Goal: Find specific page/section: Find specific page/section

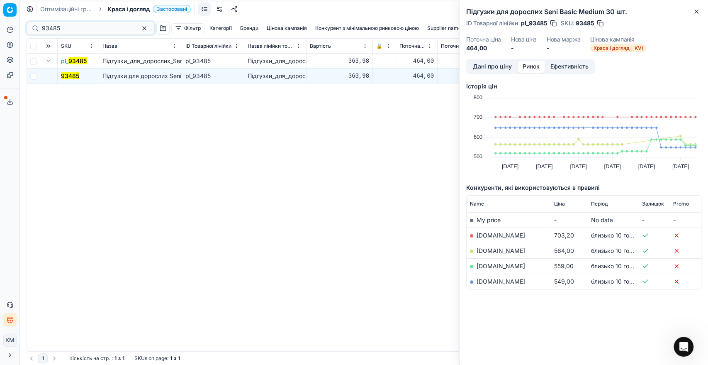
click at [27, 22] on div "93485" at bounding box center [91, 28] width 128 height 13
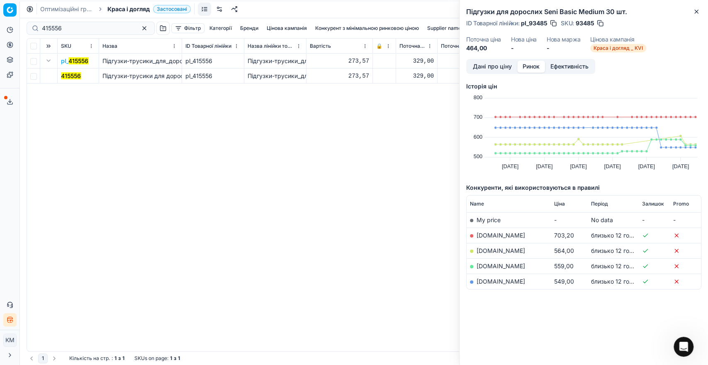
click at [72, 75] on mark "415556" at bounding box center [71, 75] width 20 height 7
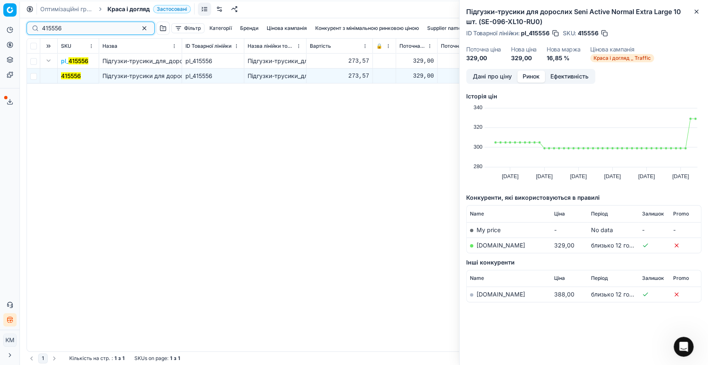
drag, startPoint x: 49, startPoint y: 29, endPoint x: 37, endPoint y: 29, distance: 12.0
click at [37, 29] on div "415556" at bounding box center [91, 28] width 128 height 13
paste input "214118"
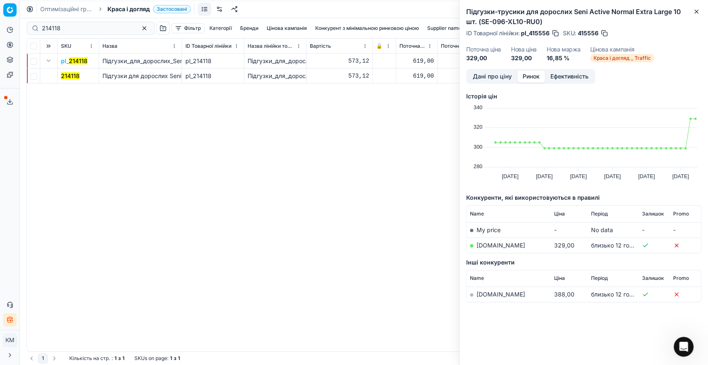
click at [68, 75] on mark "214118" at bounding box center [70, 75] width 19 height 7
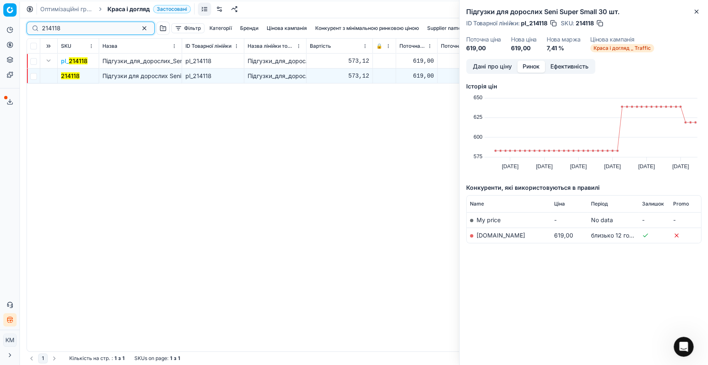
drag, startPoint x: 41, startPoint y: 30, endPoint x: 33, endPoint y: 27, distance: 8.7
click at [34, 27] on div "214118" at bounding box center [91, 28] width 128 height 13
paste input "695200"
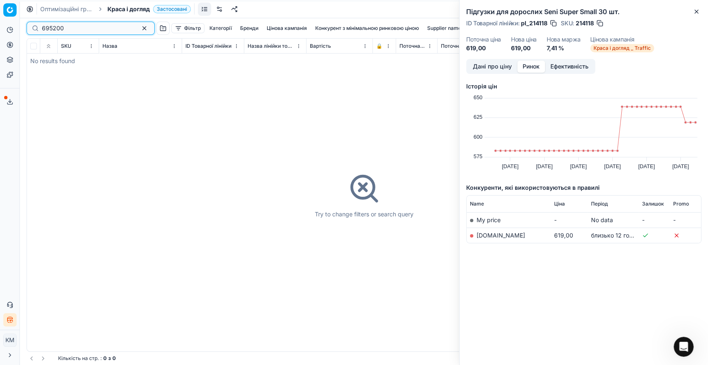
drag, startPoint x: 73, startPoint y: 25, endPoint x: 34, endPoint y: 24, distance: 38.6
click at [34, 24] on div "695200" at bounding box center [91, 28] width 128 height 13
paste input "581809"
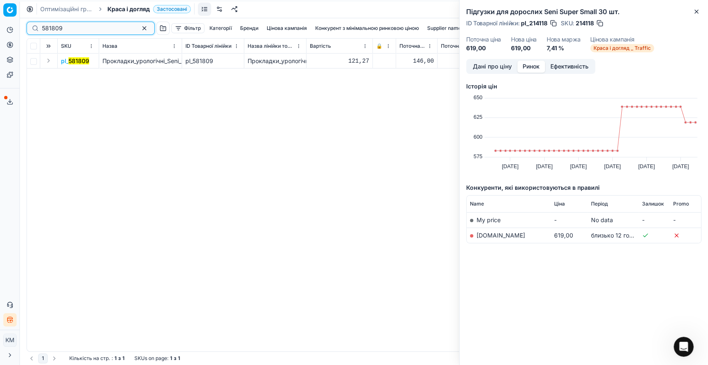
type input "581809"
click at [44, 62] on button "Expand" at bounding box center [49, 61] width 10 height 10
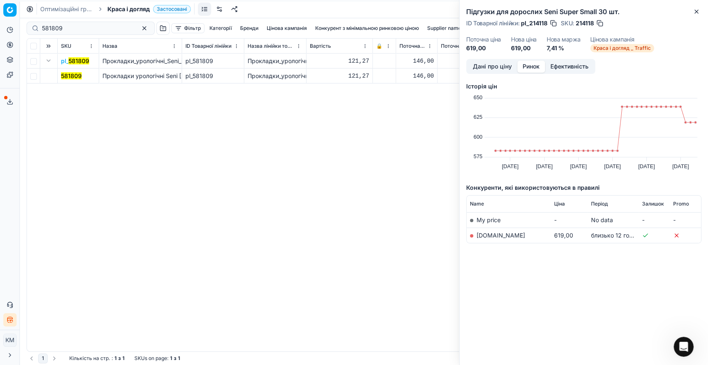
click at [74, 78] on mark "581809" at bounding box center [71, 75] width 21 height 7
